Goal: Information Seeking & Learning: Learn about a topic

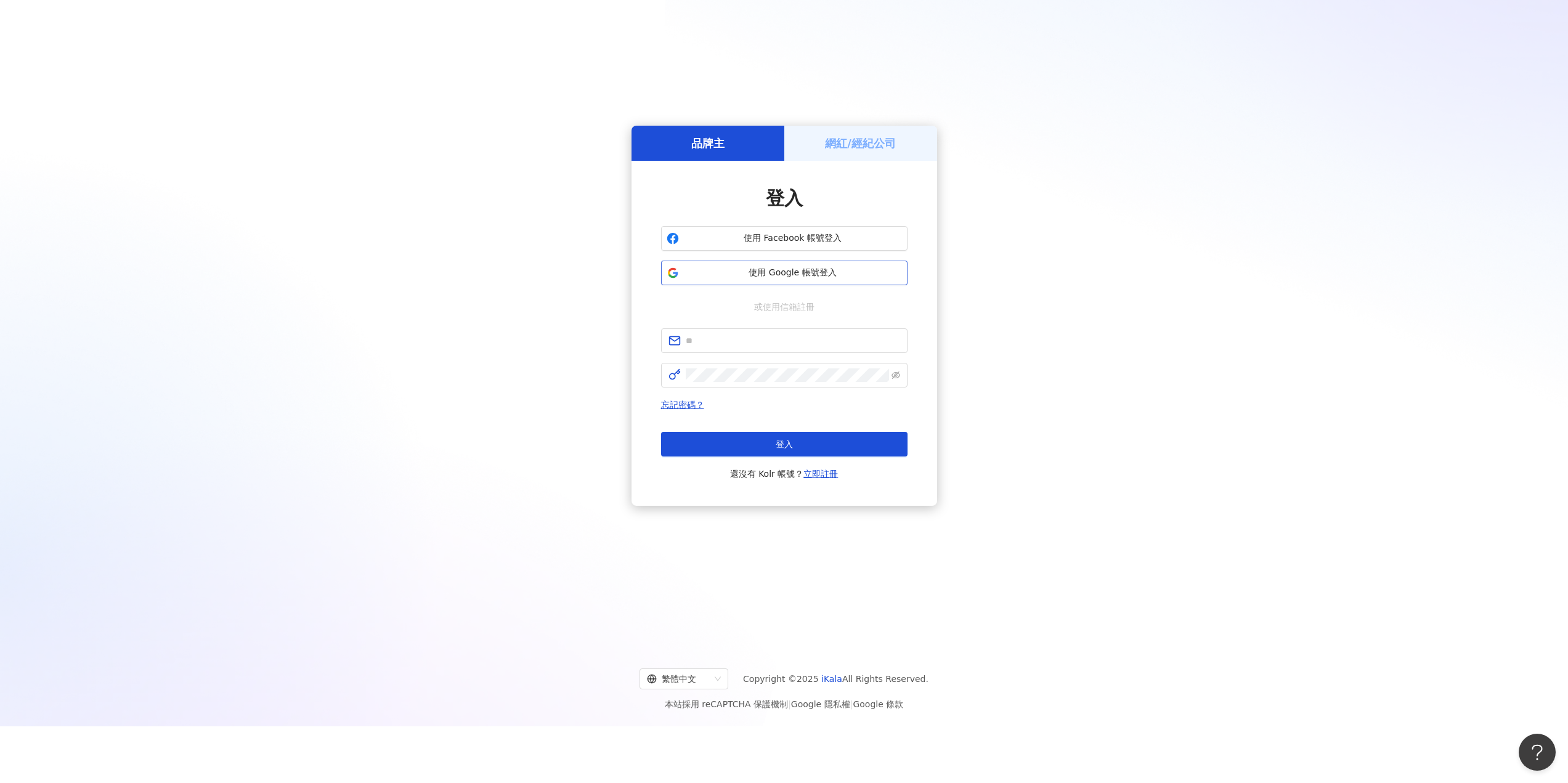
click at [771, 277] on span "使用 Google 帳號登入" at bounding box center [793, 273] width 218 height 12
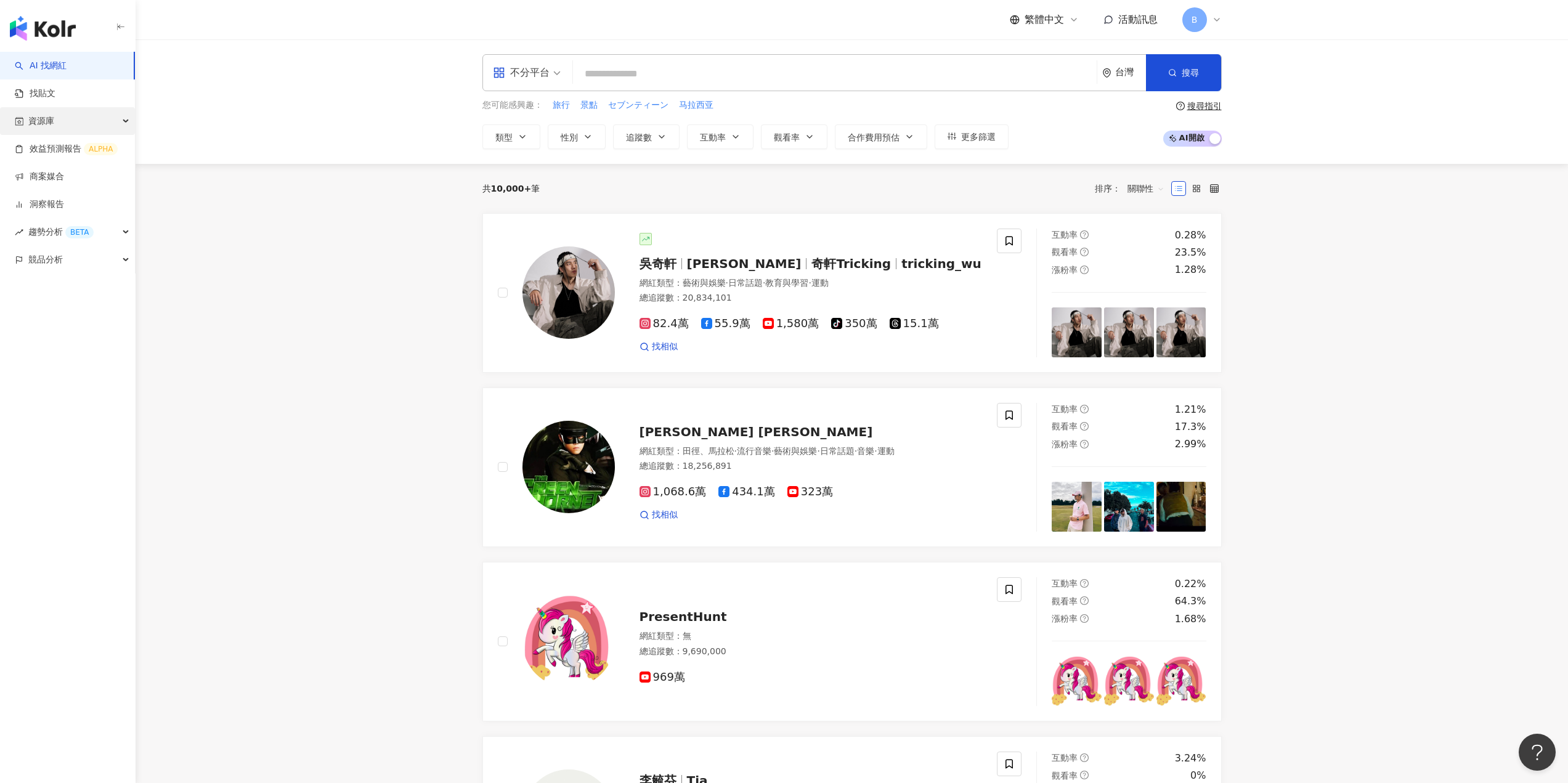
click at [35, 113] on span "資源庫" at bounding box center [41, 121] width 26 height 28
click at [51, 175] on link "網紅收藏" at bounding box center [46, 176] width 34 height 12
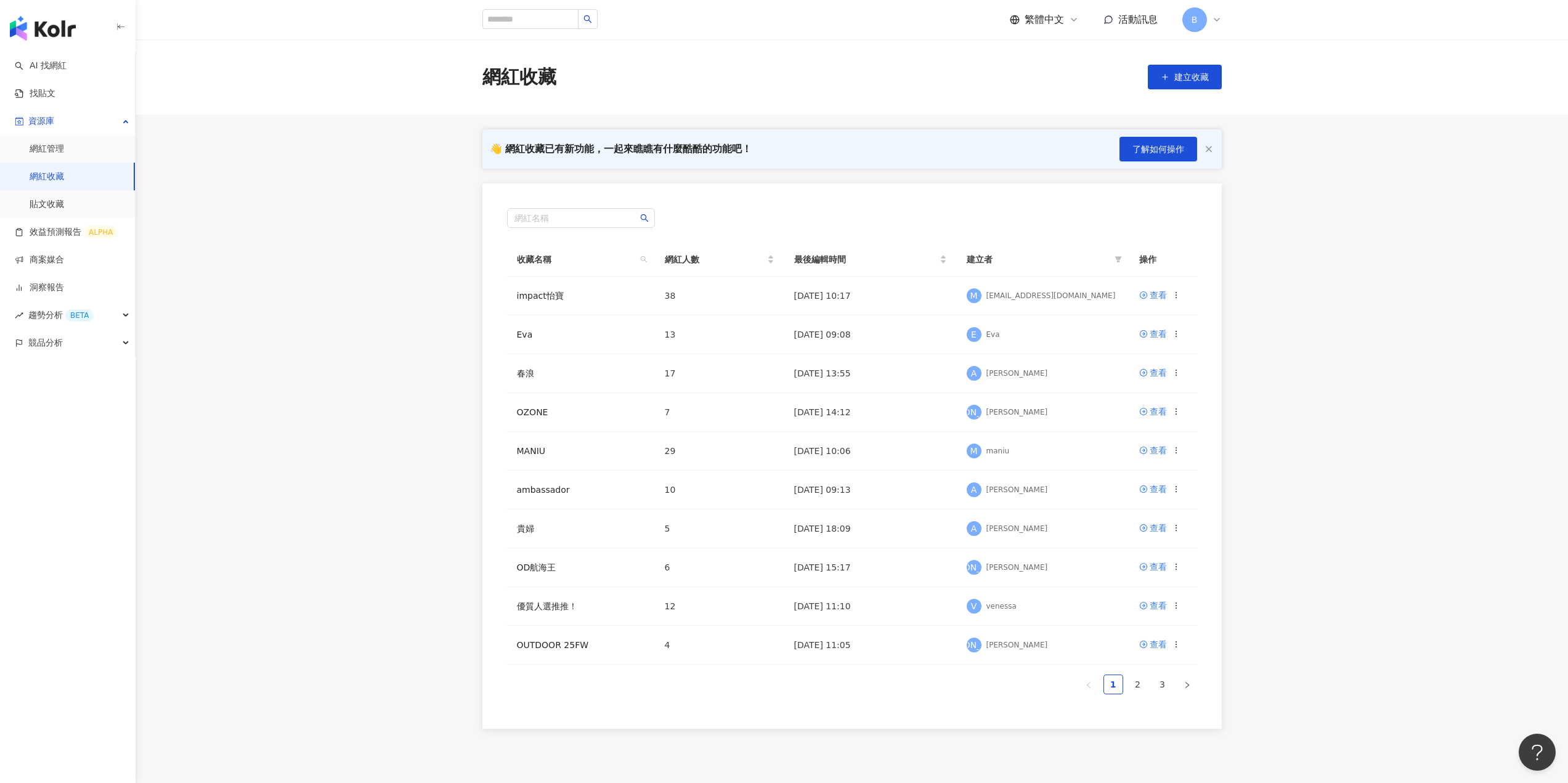
click at [309, 480] on main "網紅收藏 建立收藏 👋 網紅收藏已有新功能，一起來瞧瞧有什麼酷酷的功能吧！ 了解如何操作 網紅名稱 收藏名稱 網紅人數 最後編輯時間 建立者 操作 impac…" at bounding box center [852, 384] width 1433 height 689
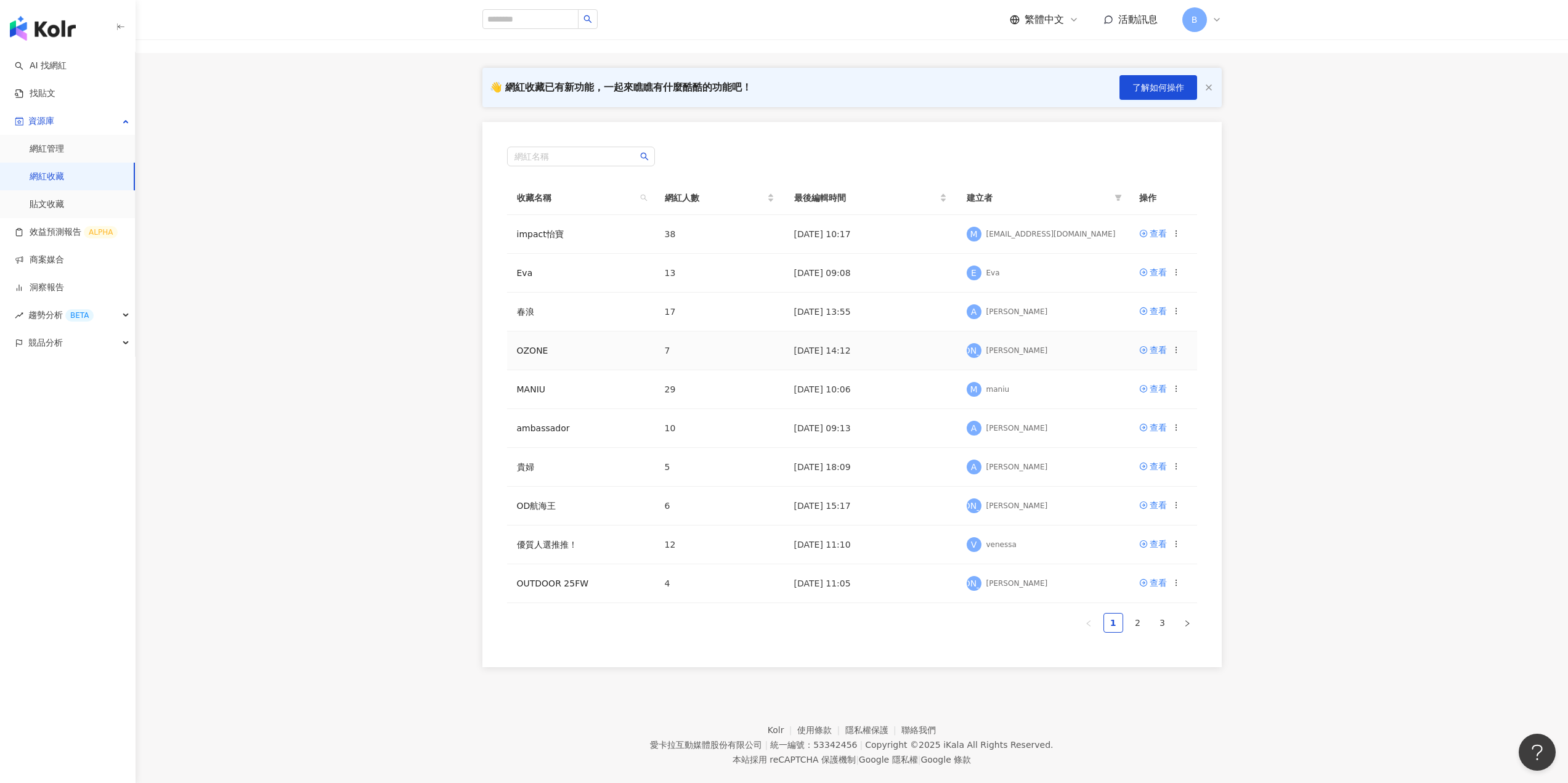
scroll to position [83, 0]
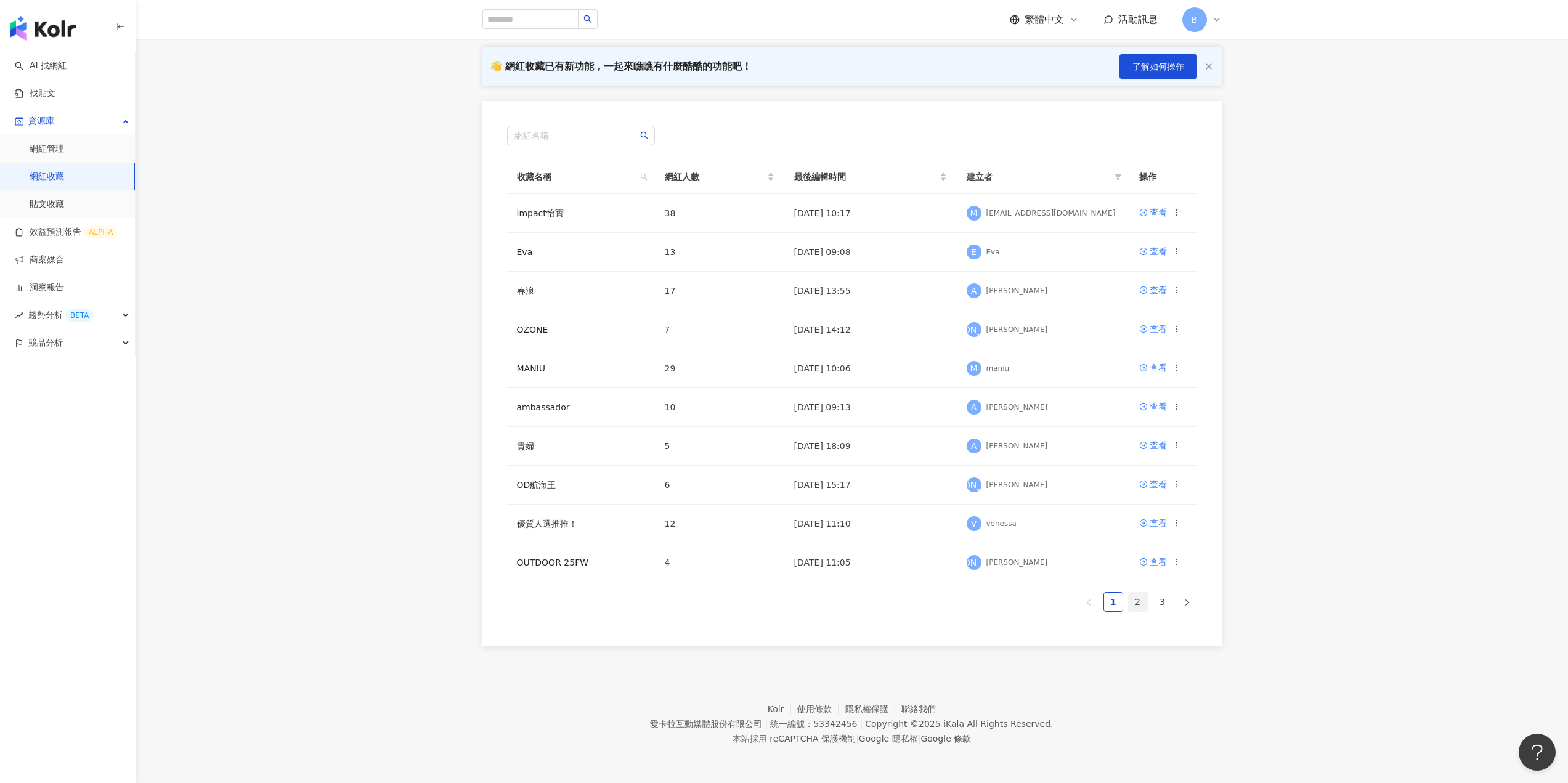
click at [1136, 605] on link "2" at bounding box center [1138, 601] width 18 height 18
click at [1118, 605] on link "1" at bounding box center [1113, 601] width 18 height 18
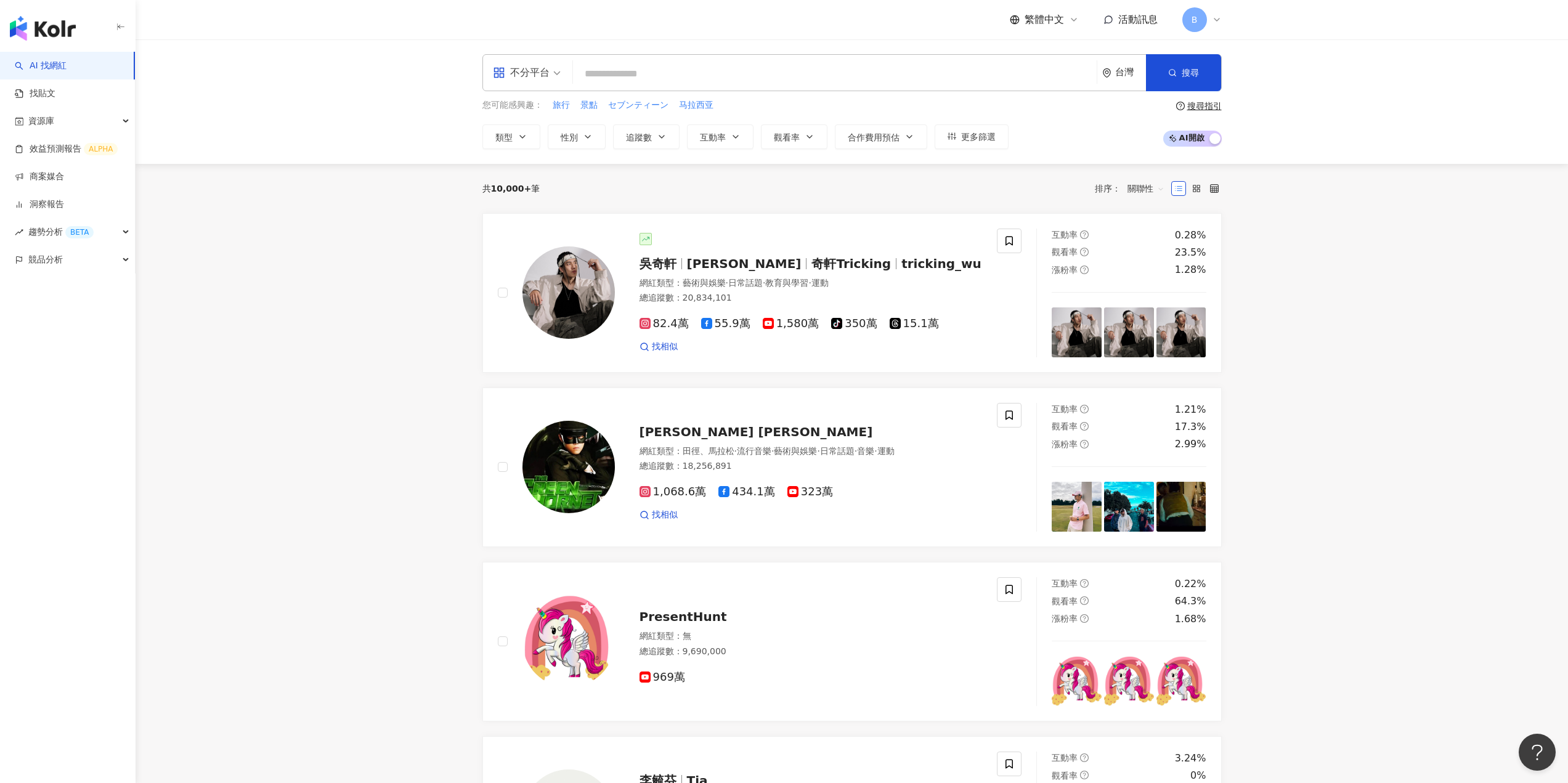
paste input "********"
type input "********"
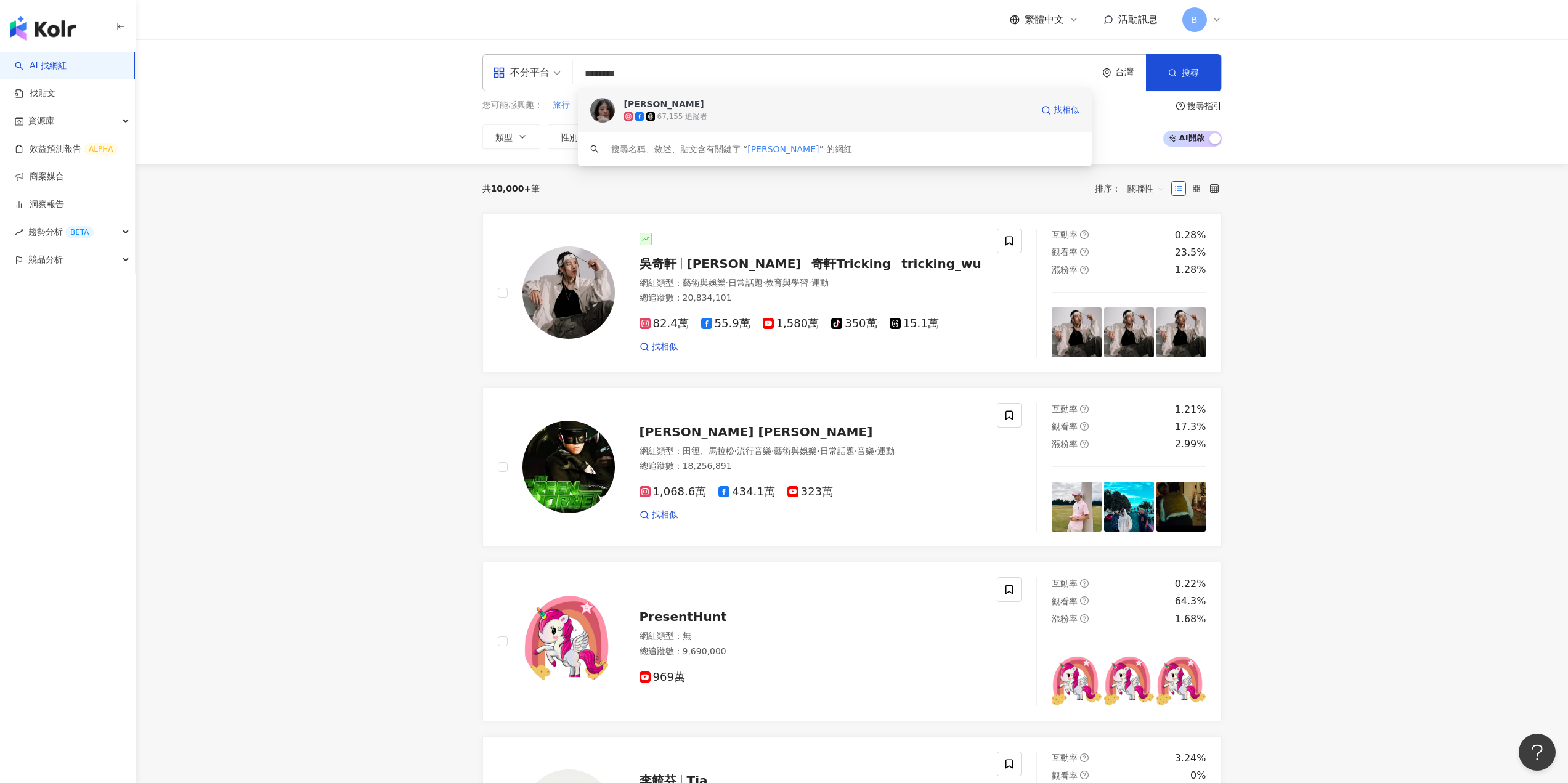
click at [678, 115] on div "67,155 追蹤者" at bounding box center [682, 117] width 51 height 10
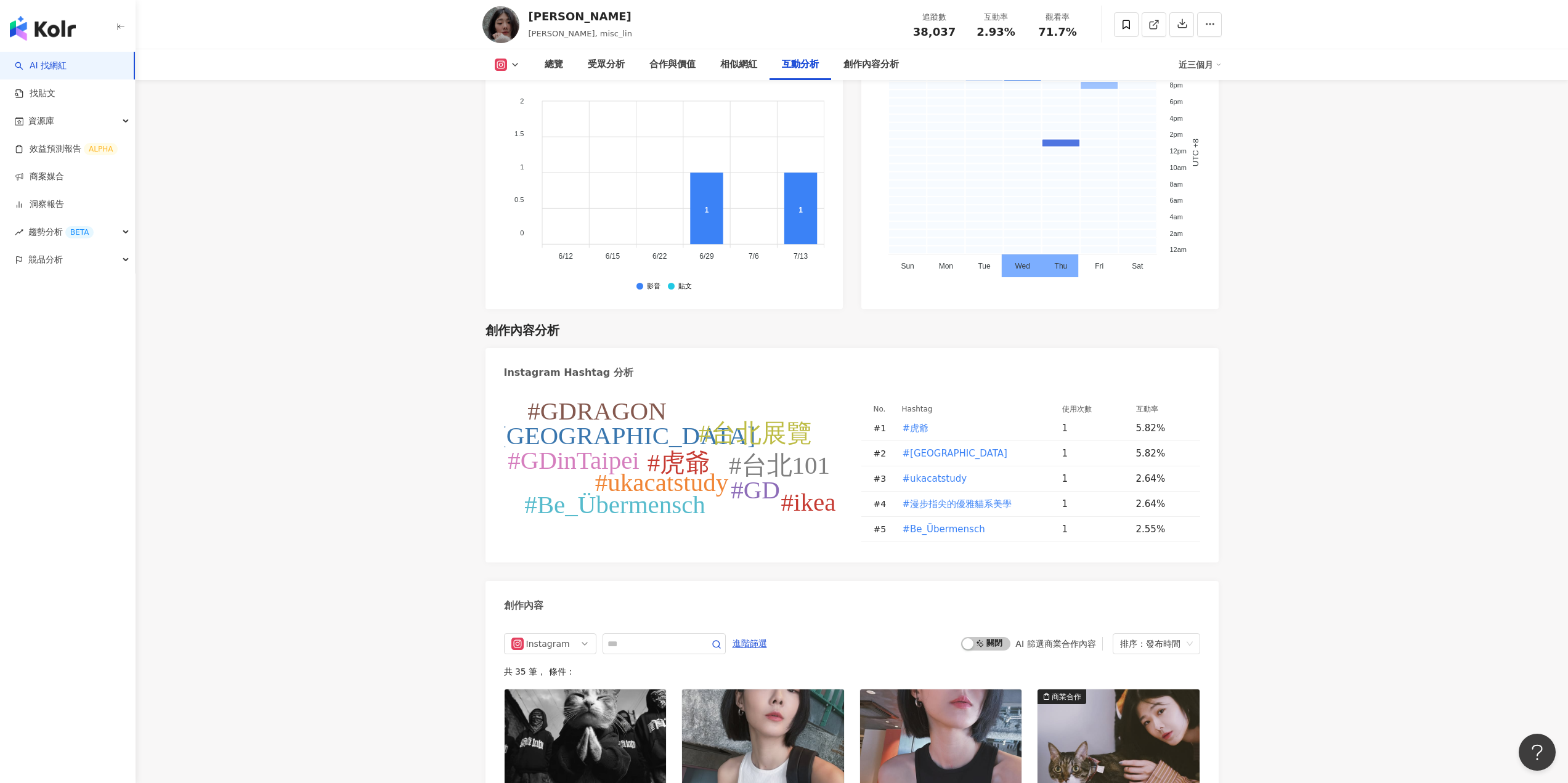
scroll to position [3696, 0]
